Goal: Task Accomplishment & Management: Use online tool/utility

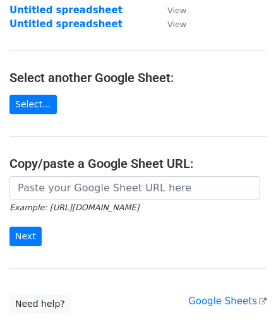
scroll to position [126, 0]
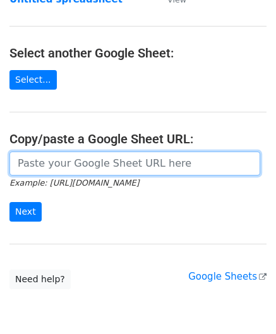
click at [56, 165] on input "url" at bounding box center [134, 164] width 251 height 24
paste input "https://docs.google.com/spreadsheets/d/1S-KbIrorauVs63mwNZcmayeTZnfTTU3Y1GmWTz1…"
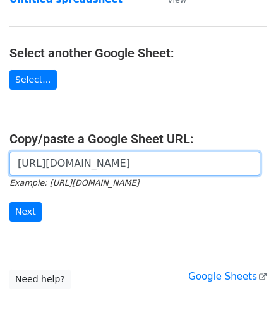
scroll to position [0, 281]
type input "https://docs.google.com/spreadsheets/d/1S-KbIrorauVs63mwNZcmayeTZnfTTU3Y1GmWTz1…"
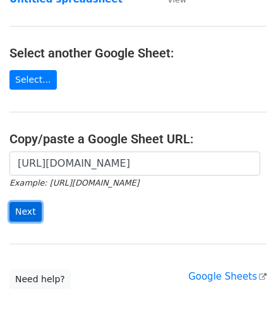
click at [32, 210] on input "Next" at bounding box center [25, 212] width 32 height 20
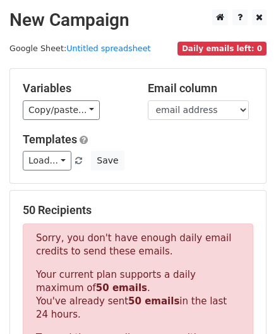
scroll to position [427, 0]
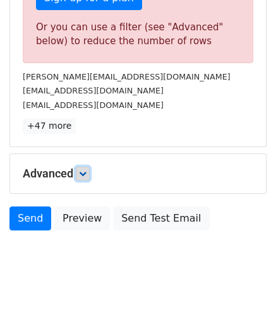
click at [90, 173] on link at bounding box center [83, 174] width 14 height 14
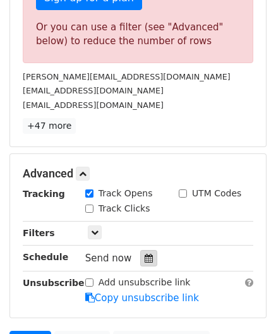
click at [145, 254] on icon at bounding box center [149, 258] width 8 height 9
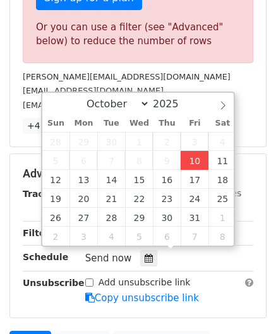
type input "[DATE] 12:00"
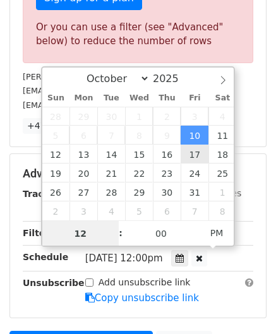
paste input "0"
type input "10"
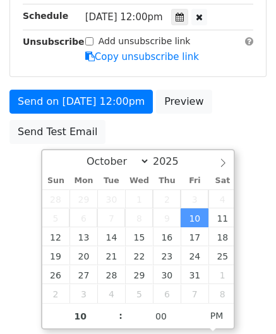
type input "[DATE] 22:00"
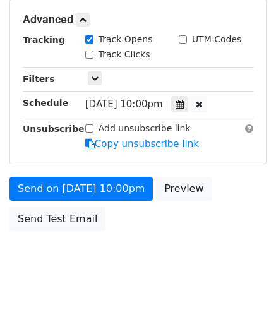
scroll to position [580, 0]
